Goal: Information Seeking & Learning: Find specific page/section

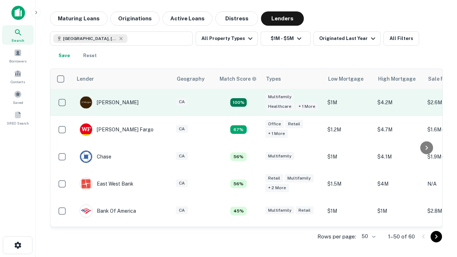
click at [254, 102] on td "100%" at bounding box center [238, 102] width 46 height 27
